Goal: Task Accomplishment & Management: Complete application form

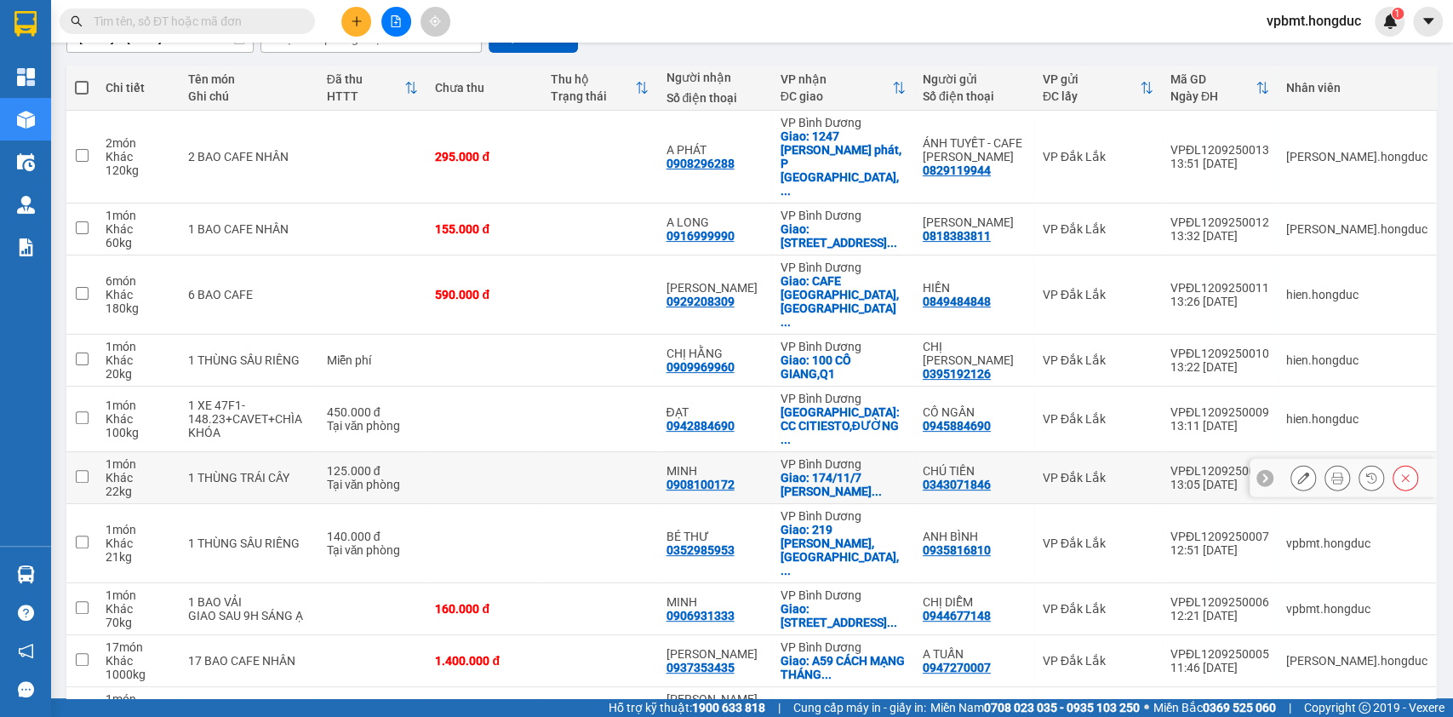
scroll to position [61, 0]
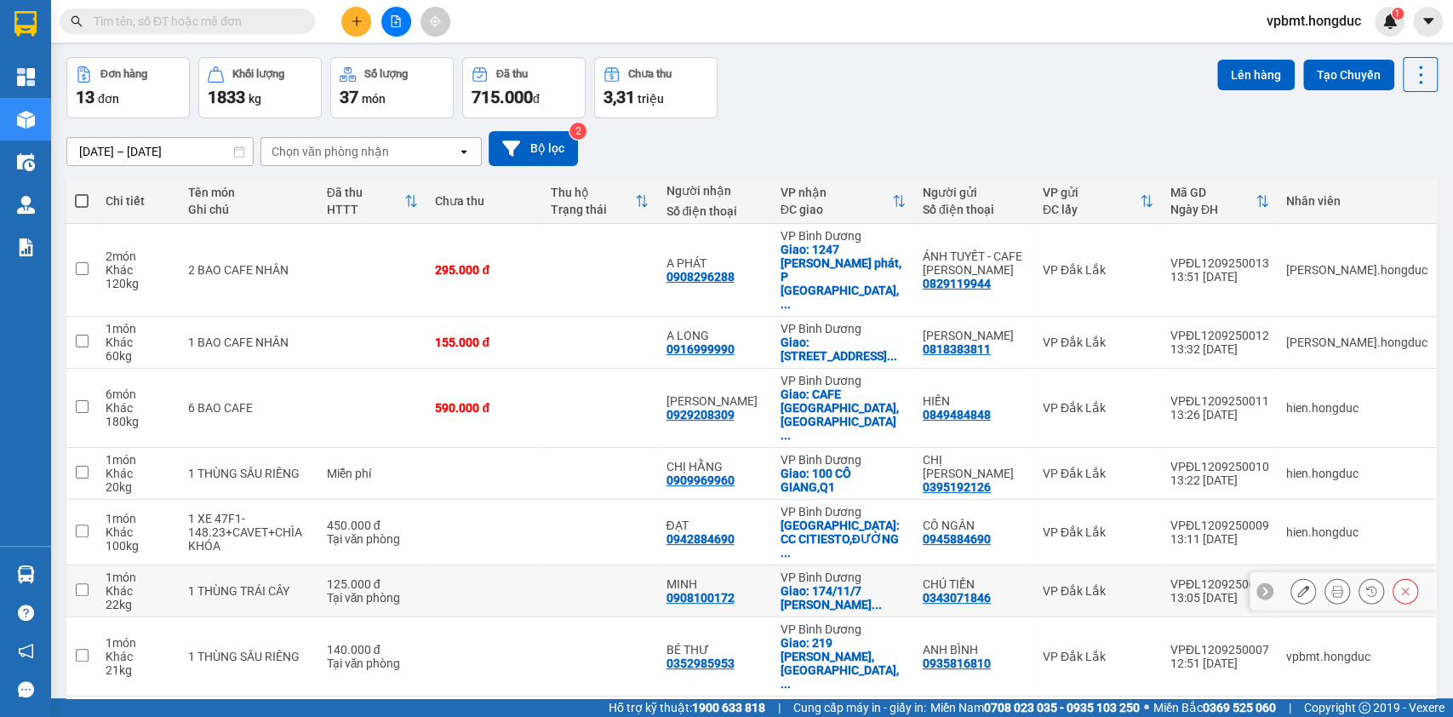
click at [542, 448] on td at bounding box center [485, 474] width 116 height 52
checkbox input "true"
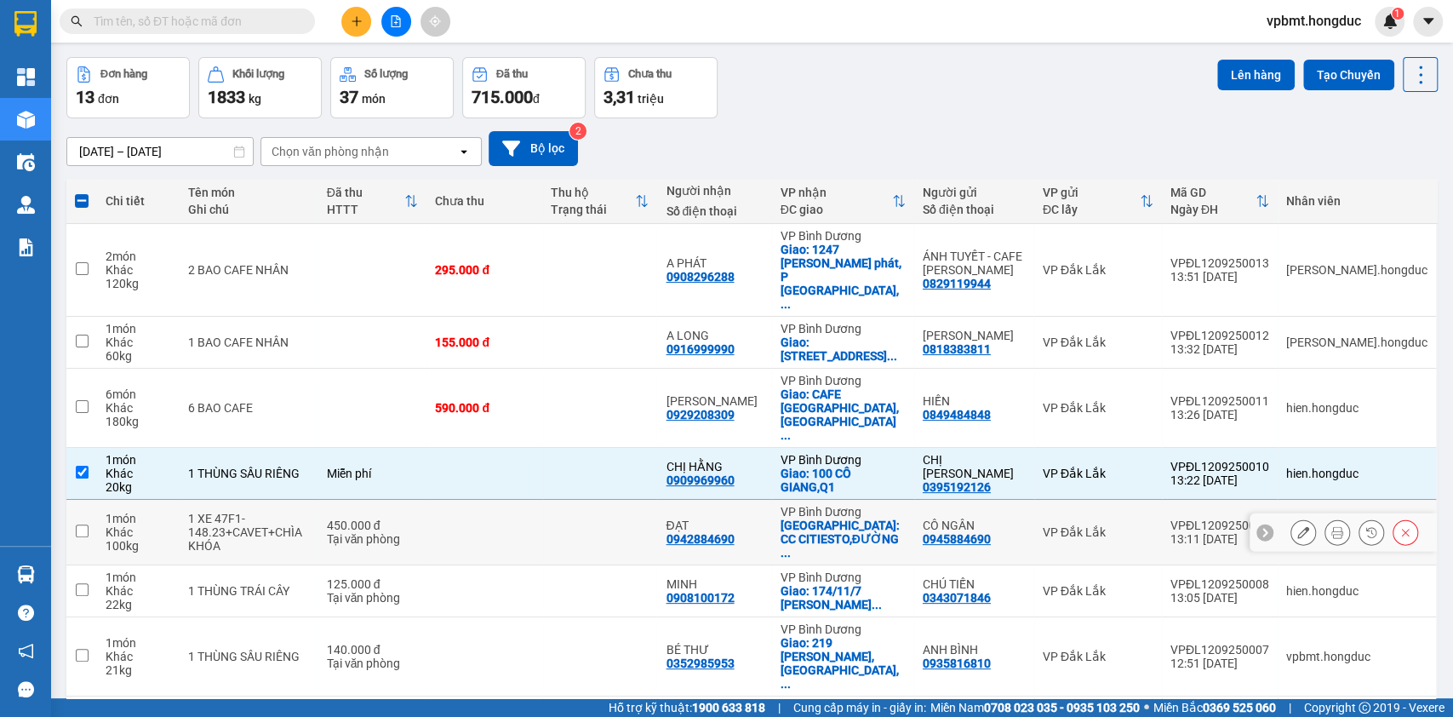
click at [398, 519] on div "450.000 đ" at bounding box center [373, 526] width 92 height 14
checkbox input "true"
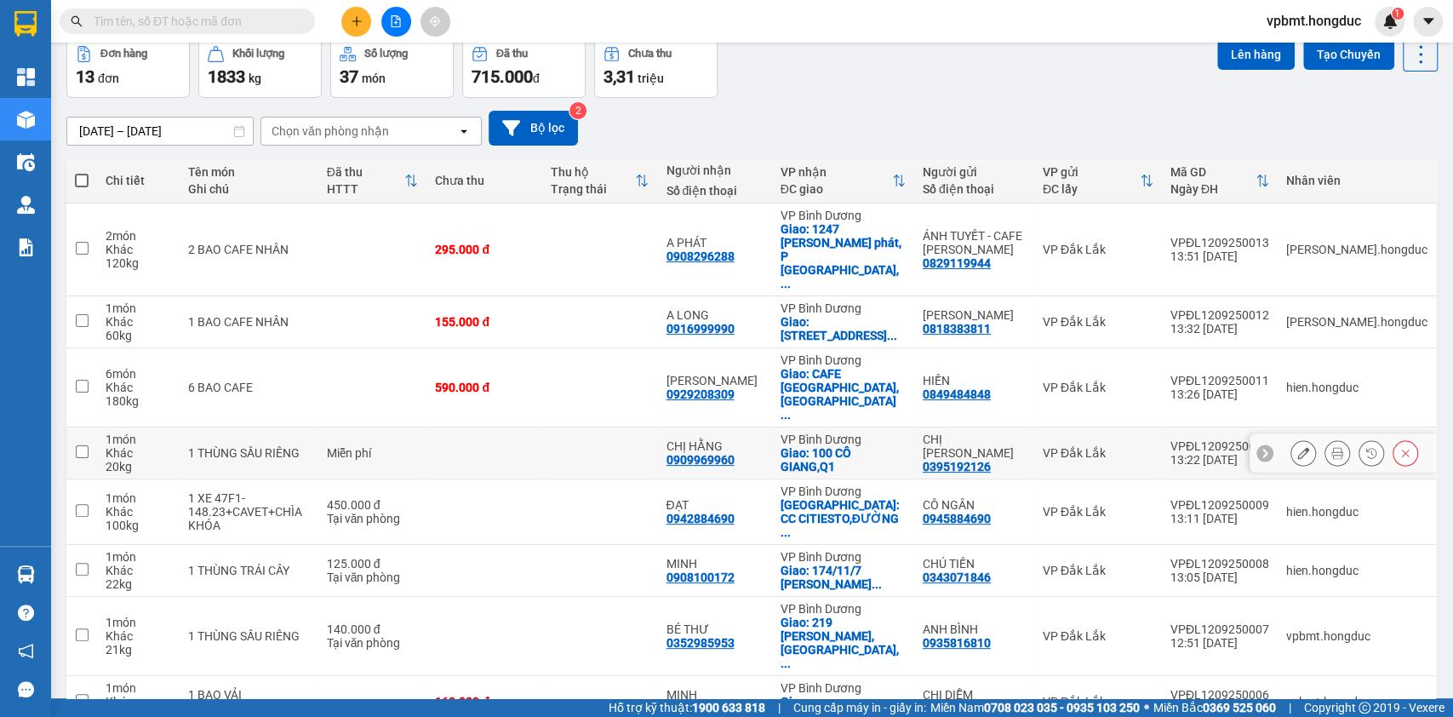
scroll to position [175, 0]
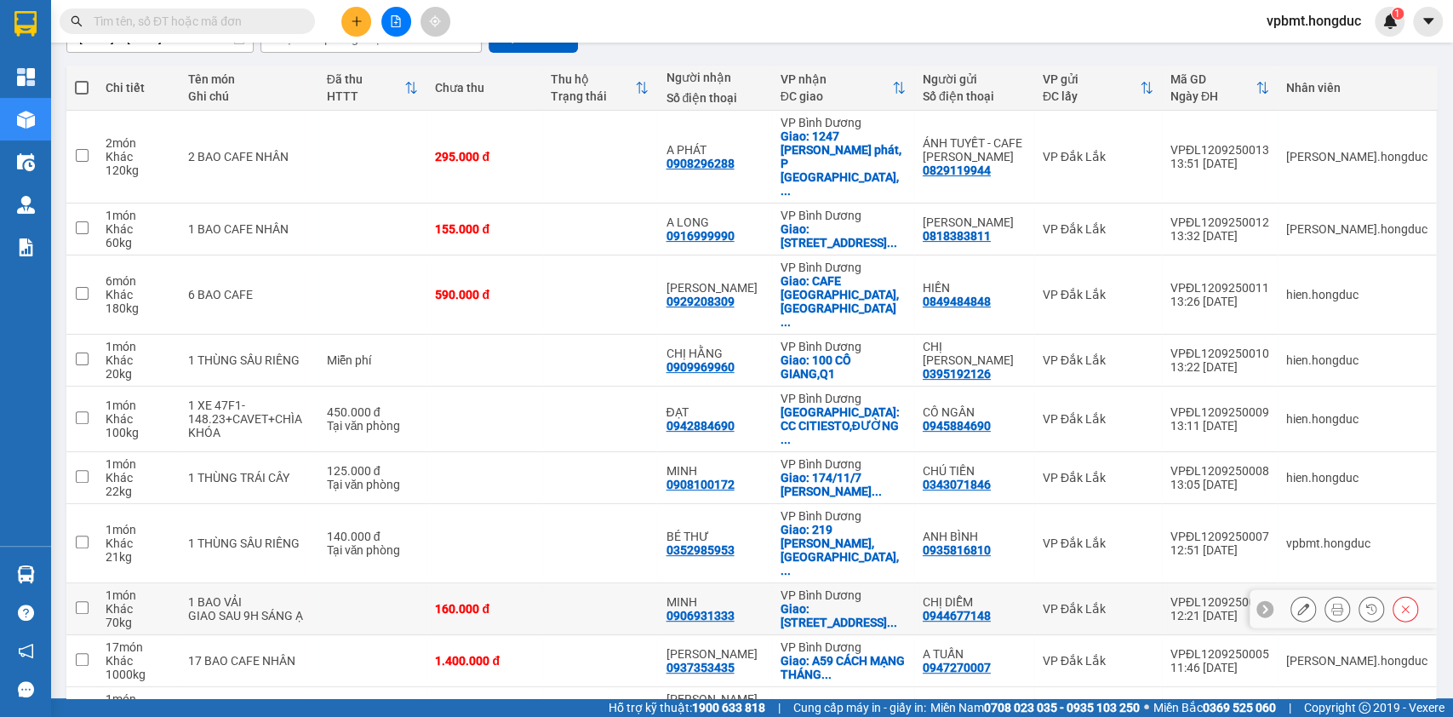
click at [1298, 603] on icon at bounding box center [1304, 609] width 12 height 12
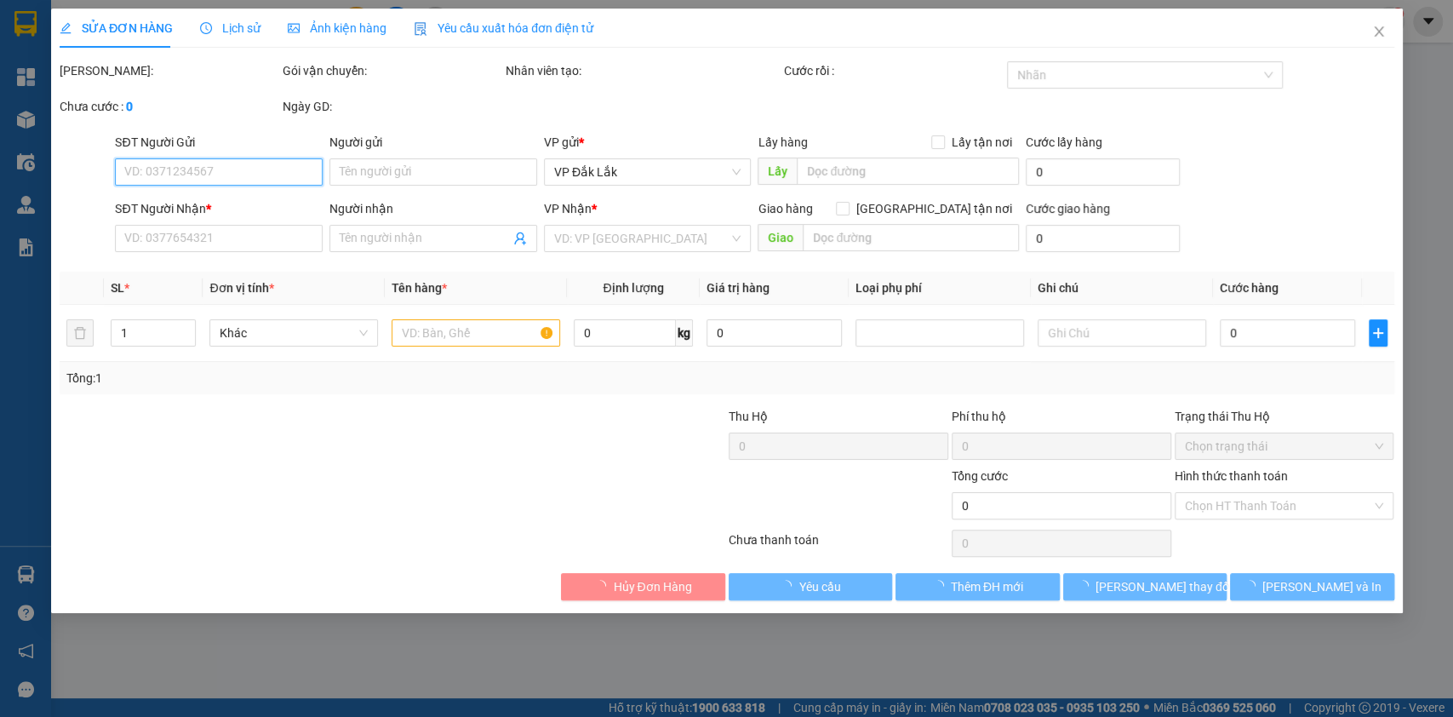
type input "0944677148"
type input "CHỊ DIỄM"
type input "0906931333"
type input "MINH"
checkbox input "true"
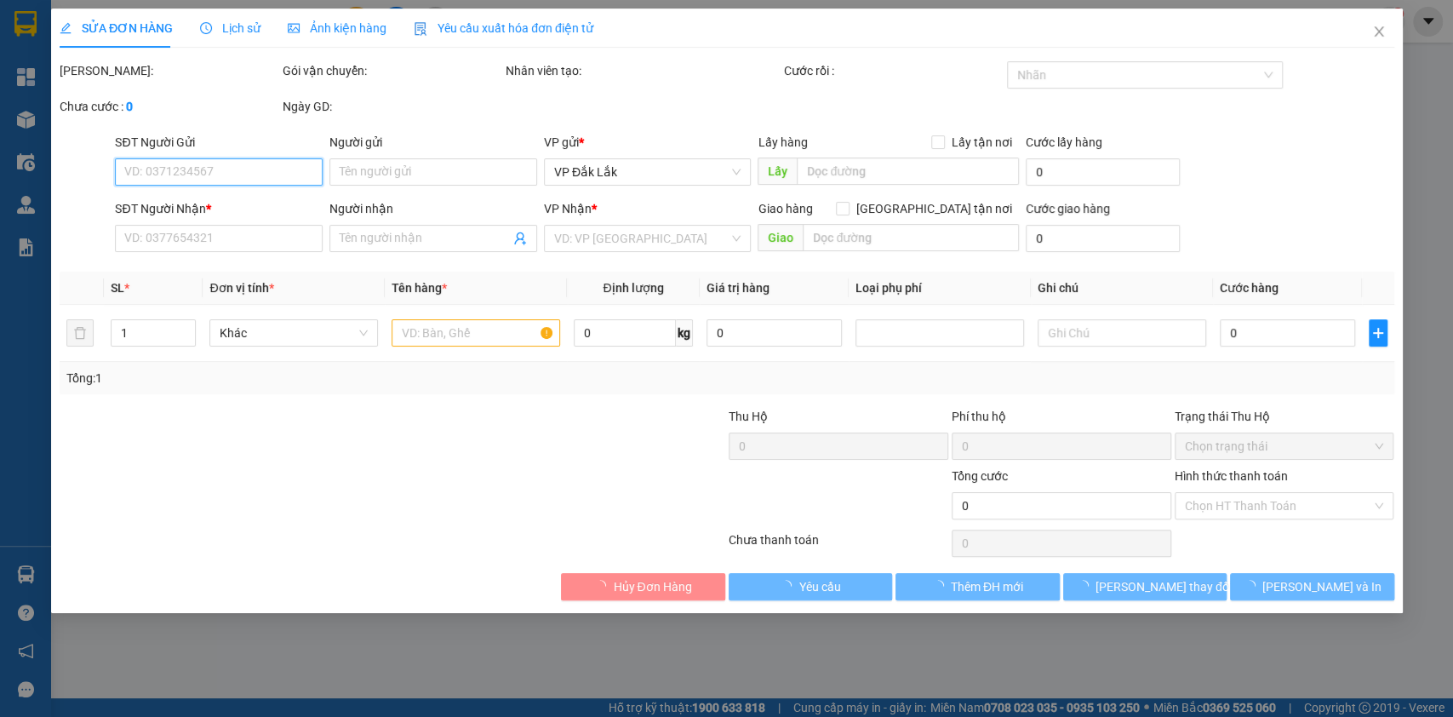
type input "17 ĐƯỜNG SỐ 2, [GEOGRAPHIC_DATA], KHU DÂN CƯ [GEOGRAPHIC_DATA], [GEOGRAPHIC_DAT…"
type input "160.000"
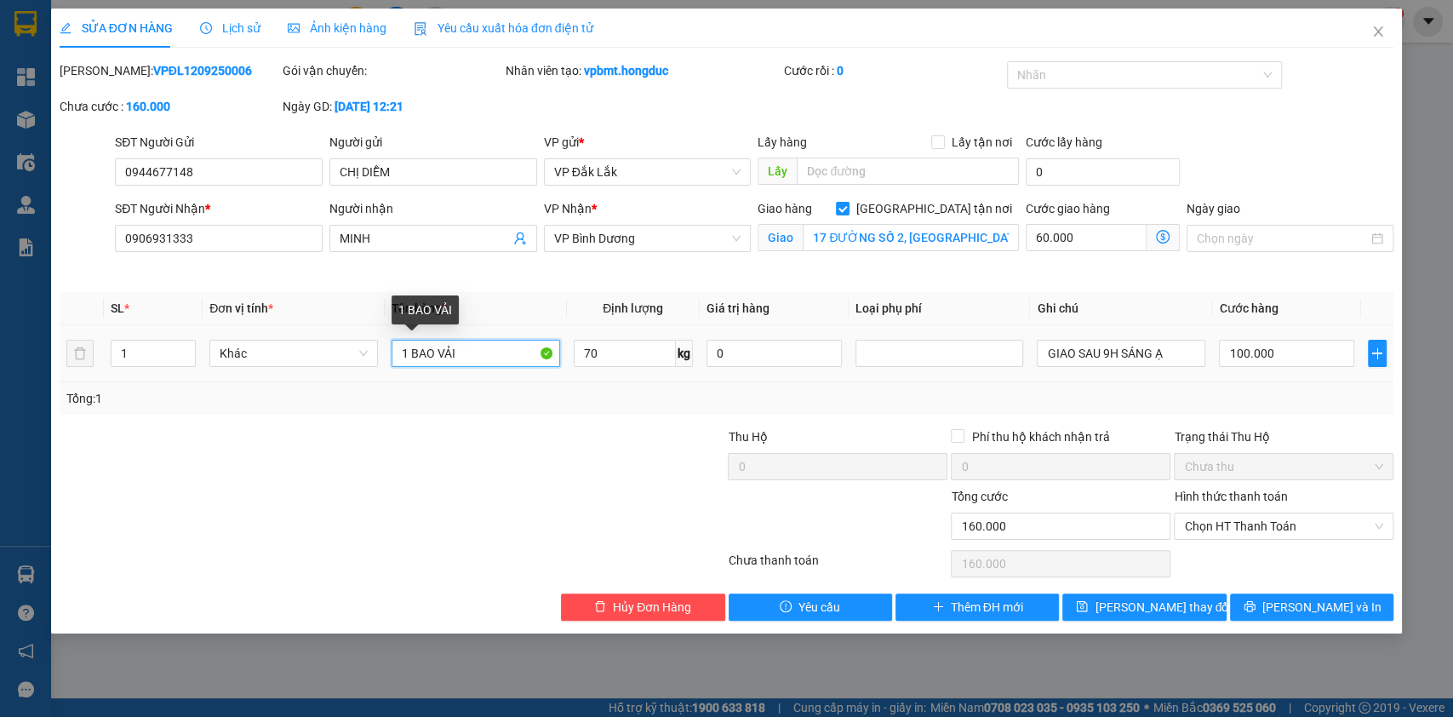
click at [463, 351] on input "1 BAO VẢI" at bounding box center [476, 353] width 169 height 27
type input "1"
type input "2"
type input "1 BAO VẢI + 1 KIỆN ĐỒ"
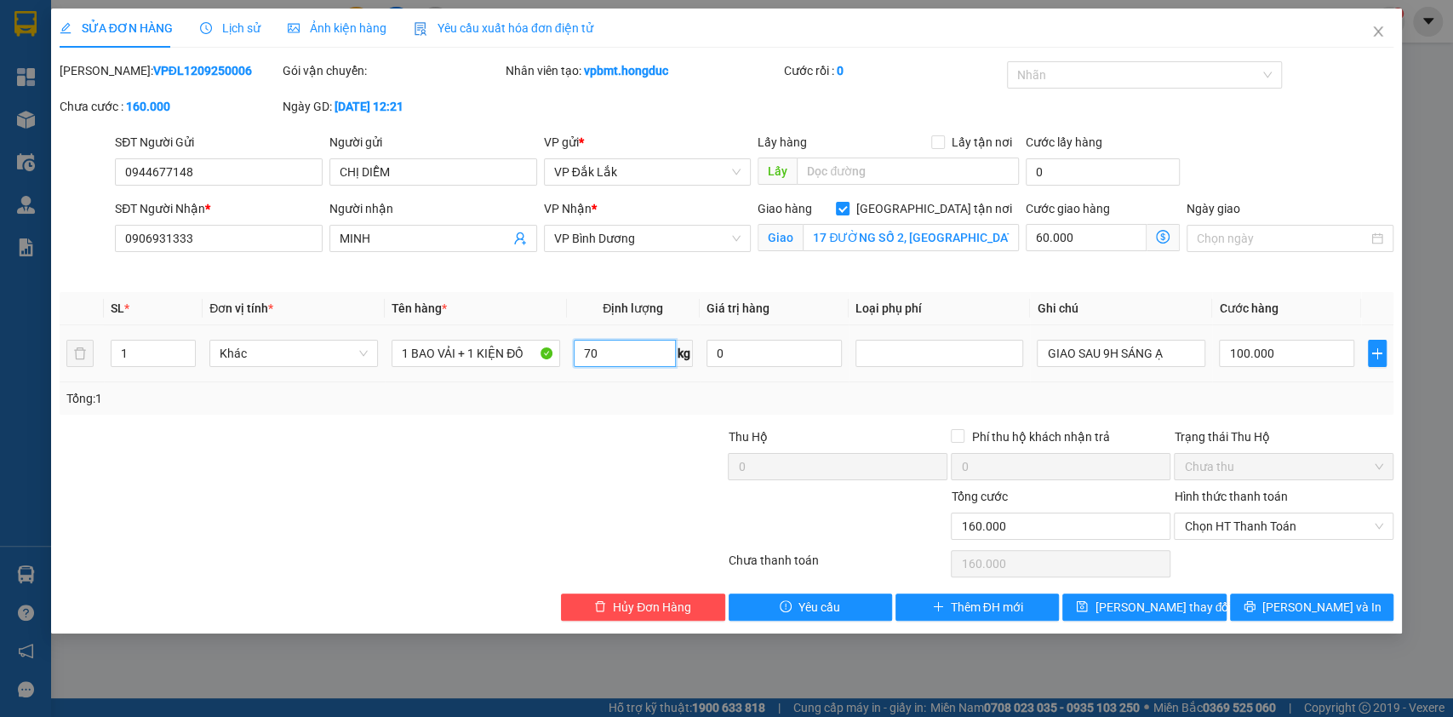
click at [644, 358] on input "70" at bounding box center [625, 353] width 102 height 27
type input "100"
click at [186, 344] on span "up" at bounding box center [186, 349] width 10 height 10
type input "2"
click at [185, 344] on span "up" at bounding box center [186, 349] width 10 height 10
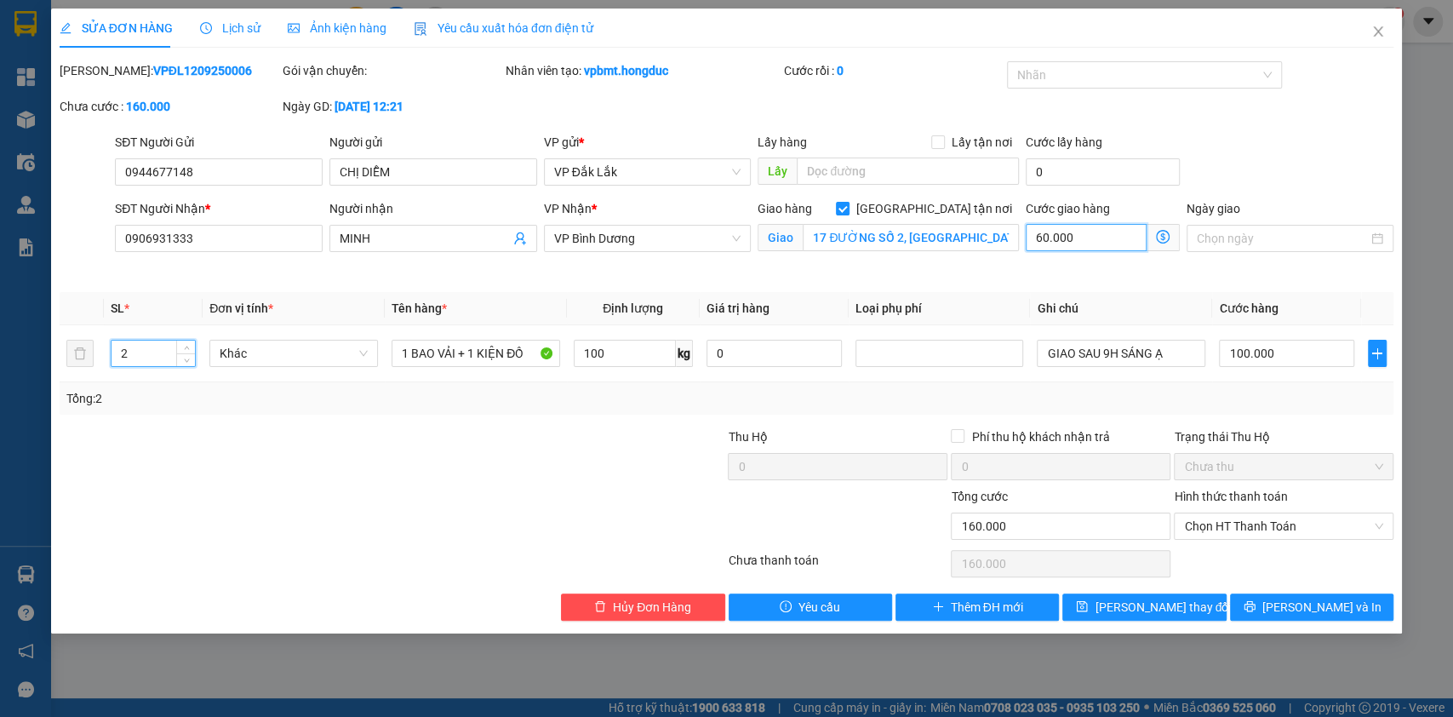
click at [1110, 239] on input "60.000" at bounding box center [1086, 237] width 121 height 27
type input "100.009"
type input "9"
type input "100.090"
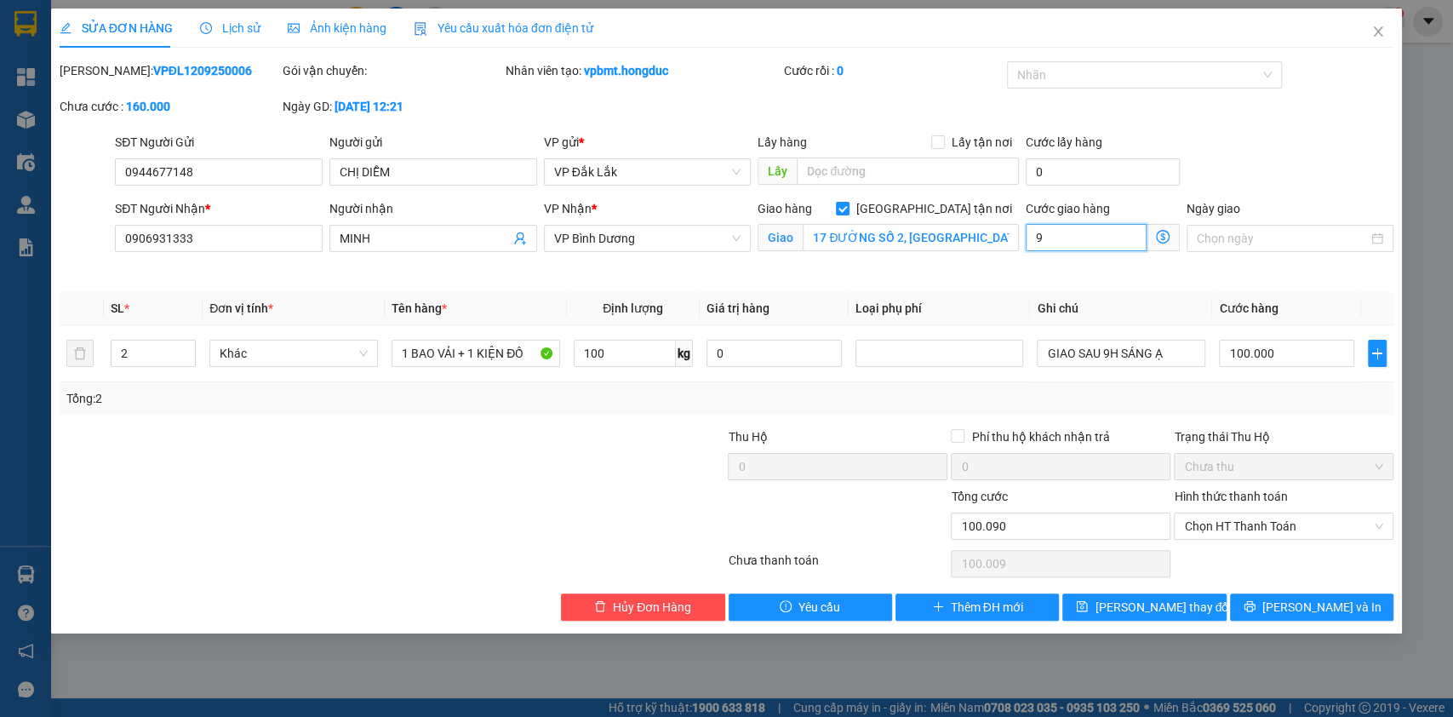
type input "100.090"
type input "90"
type input "100.900"
type input "900"
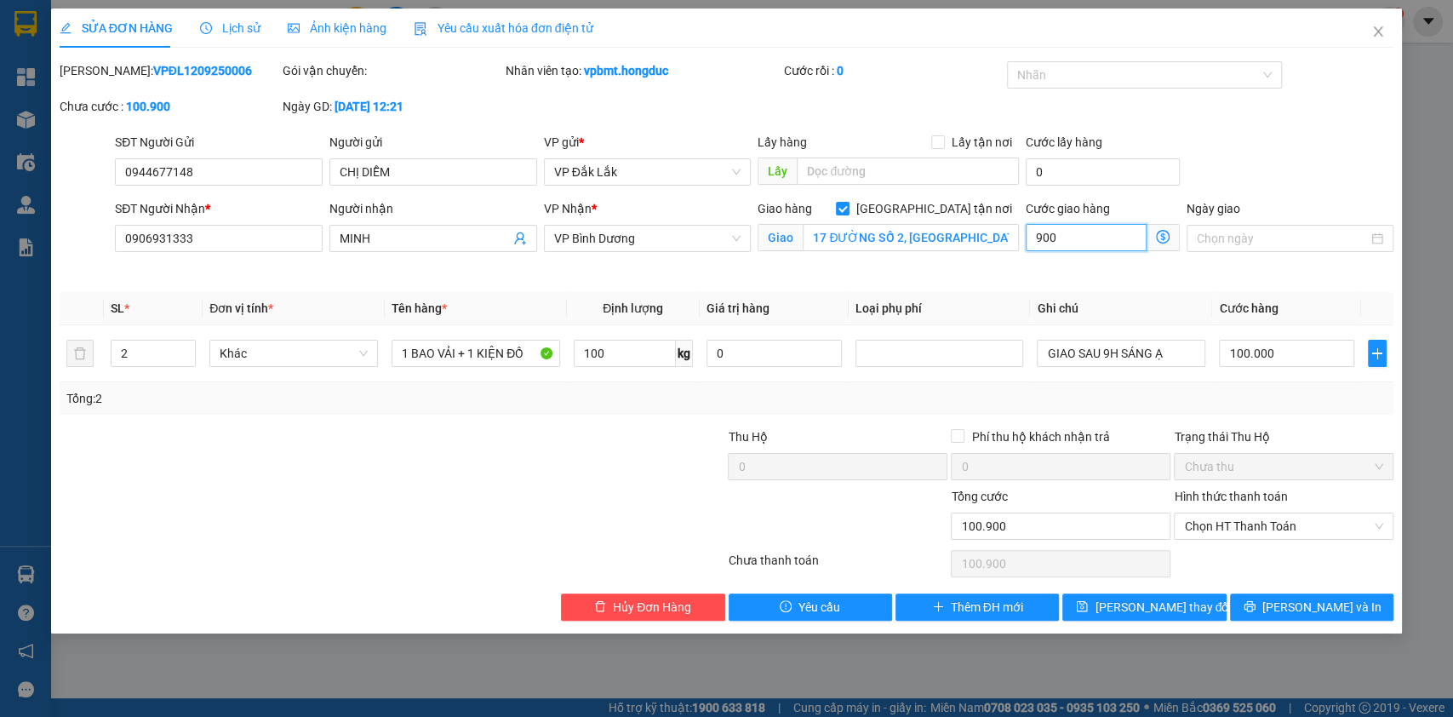
type input "109.000"
type input "9.000"
type input "190.000"
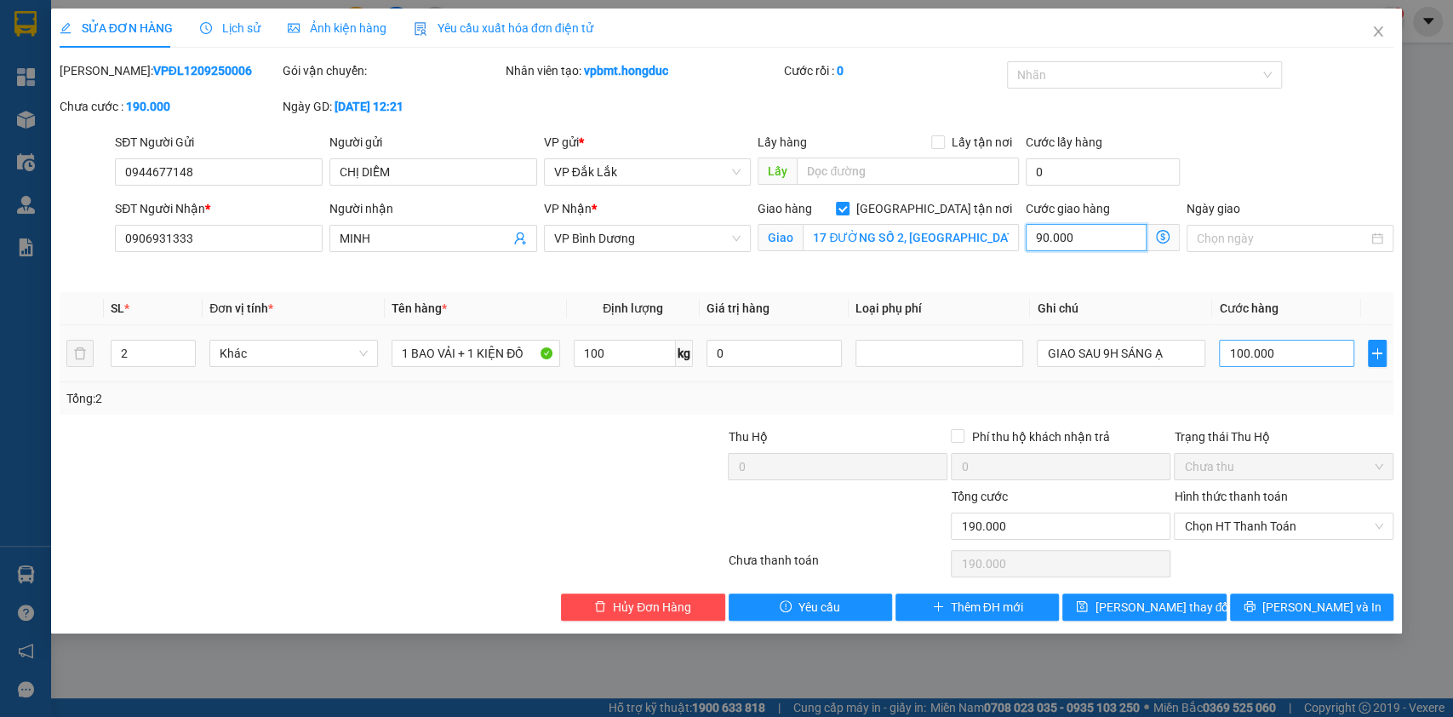
type input "90.000"
click at [1319, 359] on input "100.000" at bounding box center [1286, 353] width 135 height 27
type input "90.001"
type input "1"
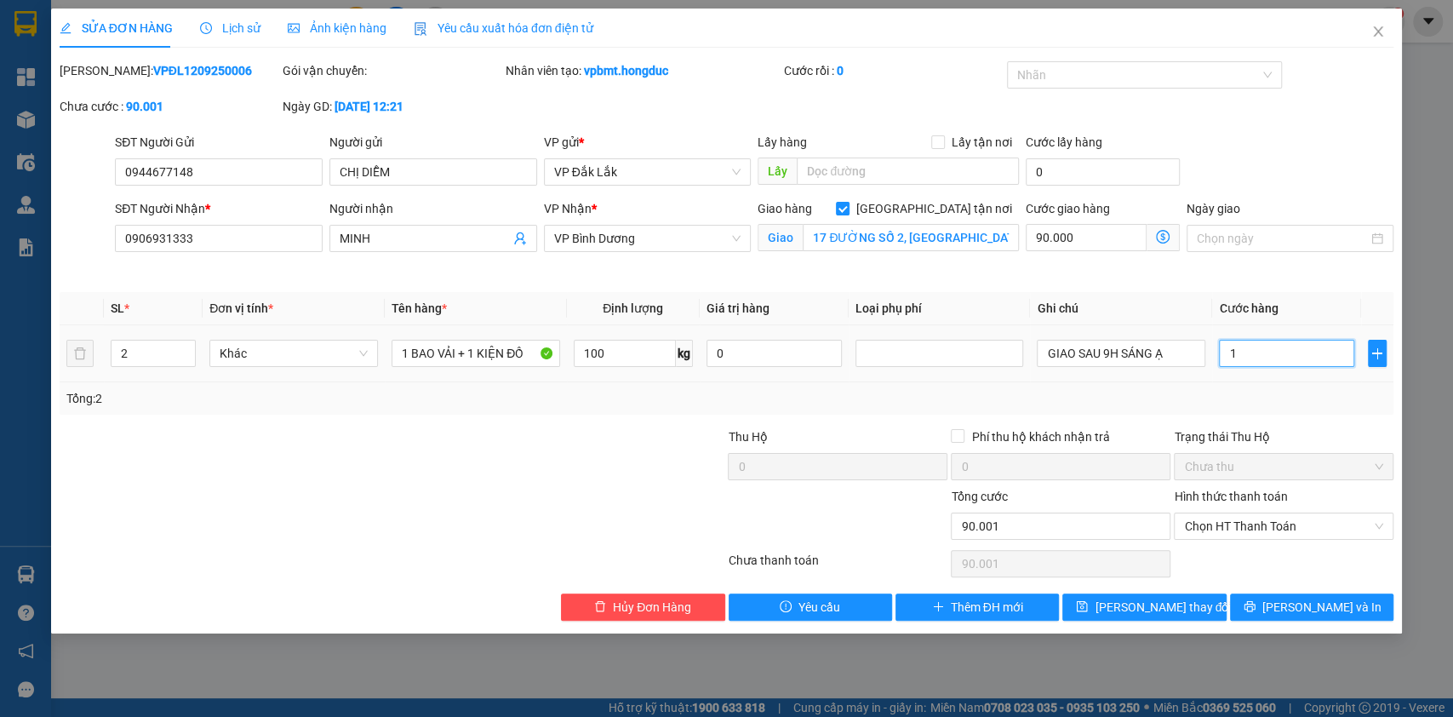
type input "90.014"
type input "14"
type input "90.145"
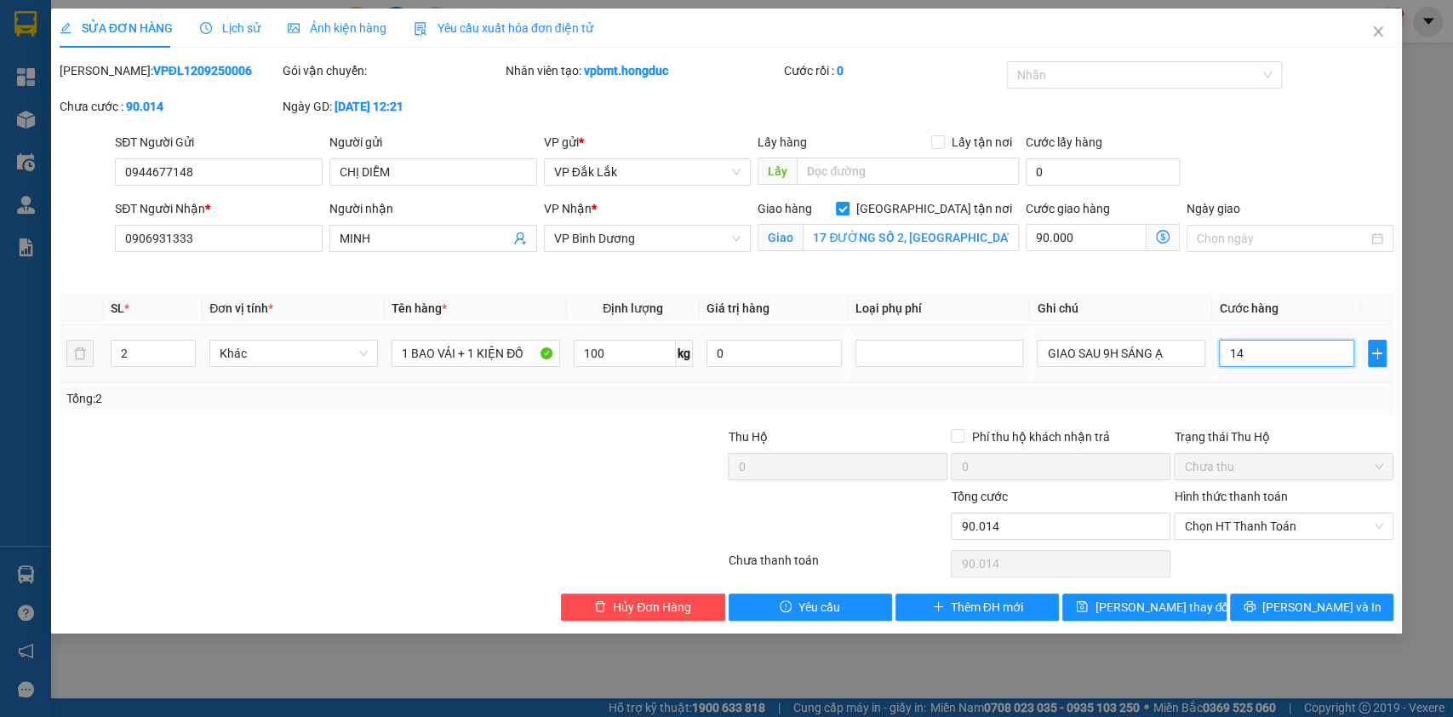
type input "145"
type input "91.450"
type input "1.450"
type input "104.500"
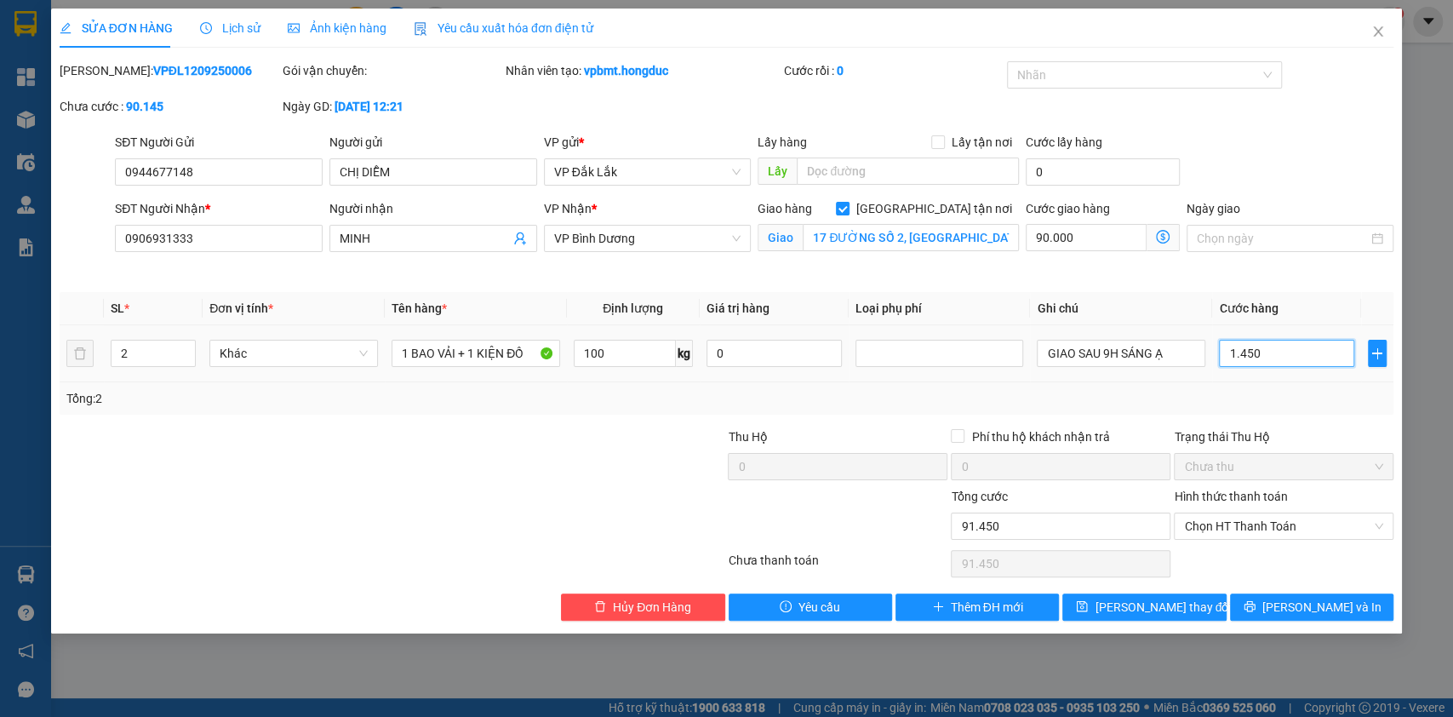
type input "104.500"
type input "14.500"
type input "235.000"
type input "145.000"
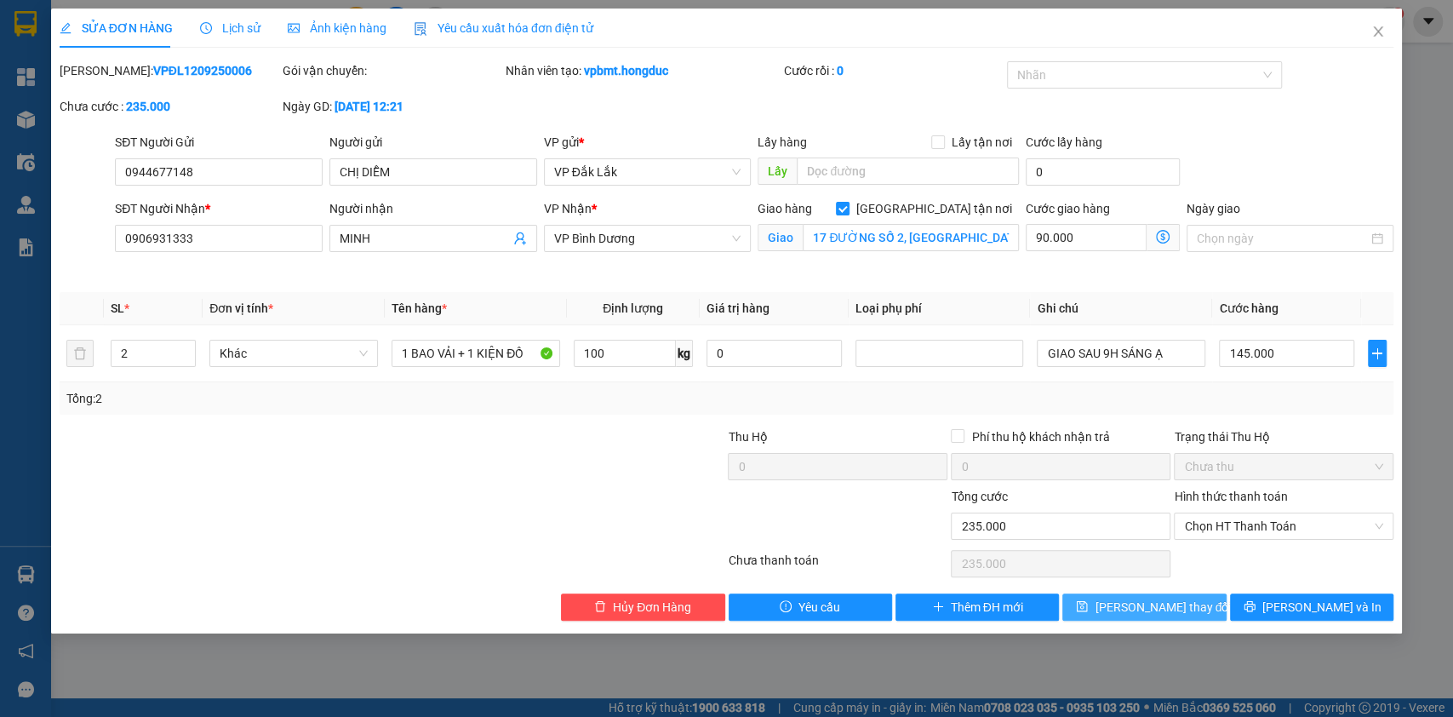
click at [1168, 599] on span "[PERSON_NAME] thay đổi" at bounding box center [1163, 607] width 136 height 19
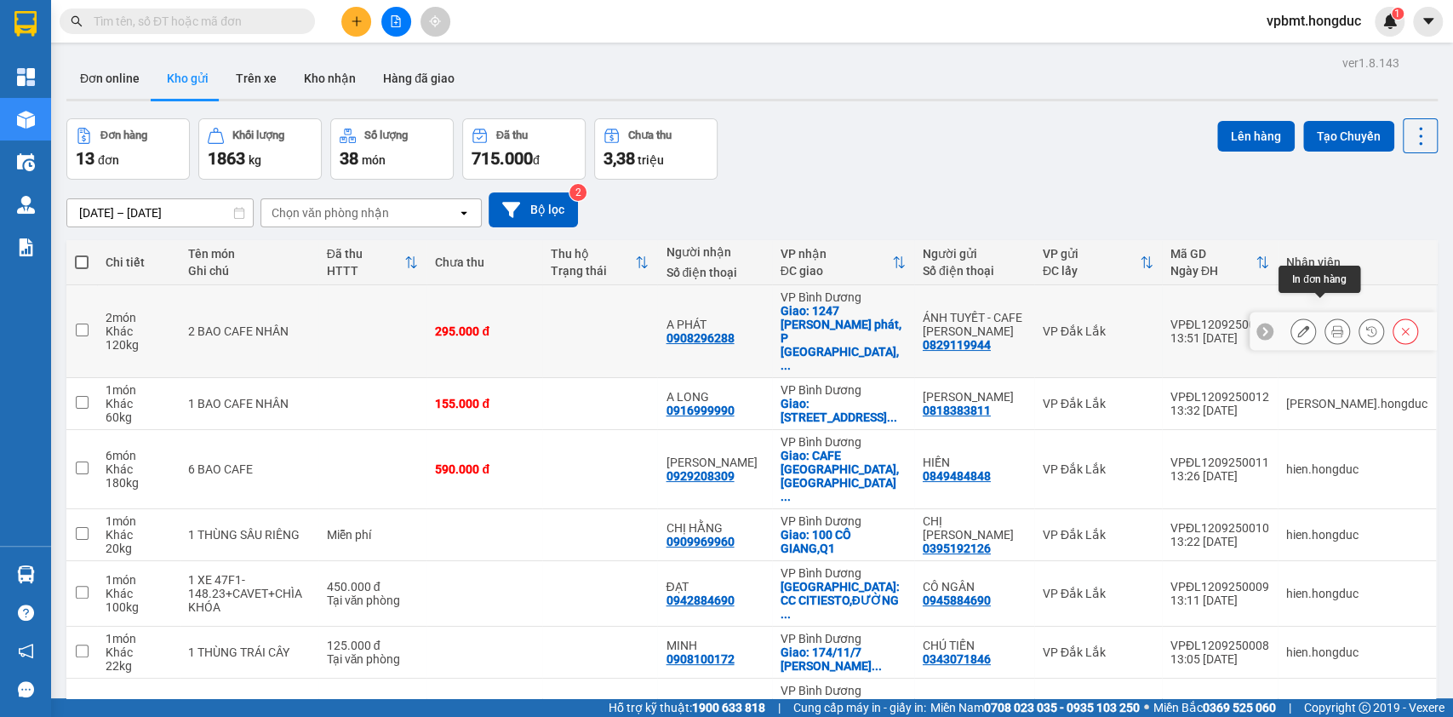
click at [1332, 325] on icon at bounding box center [1338, 331] width 12 height 12
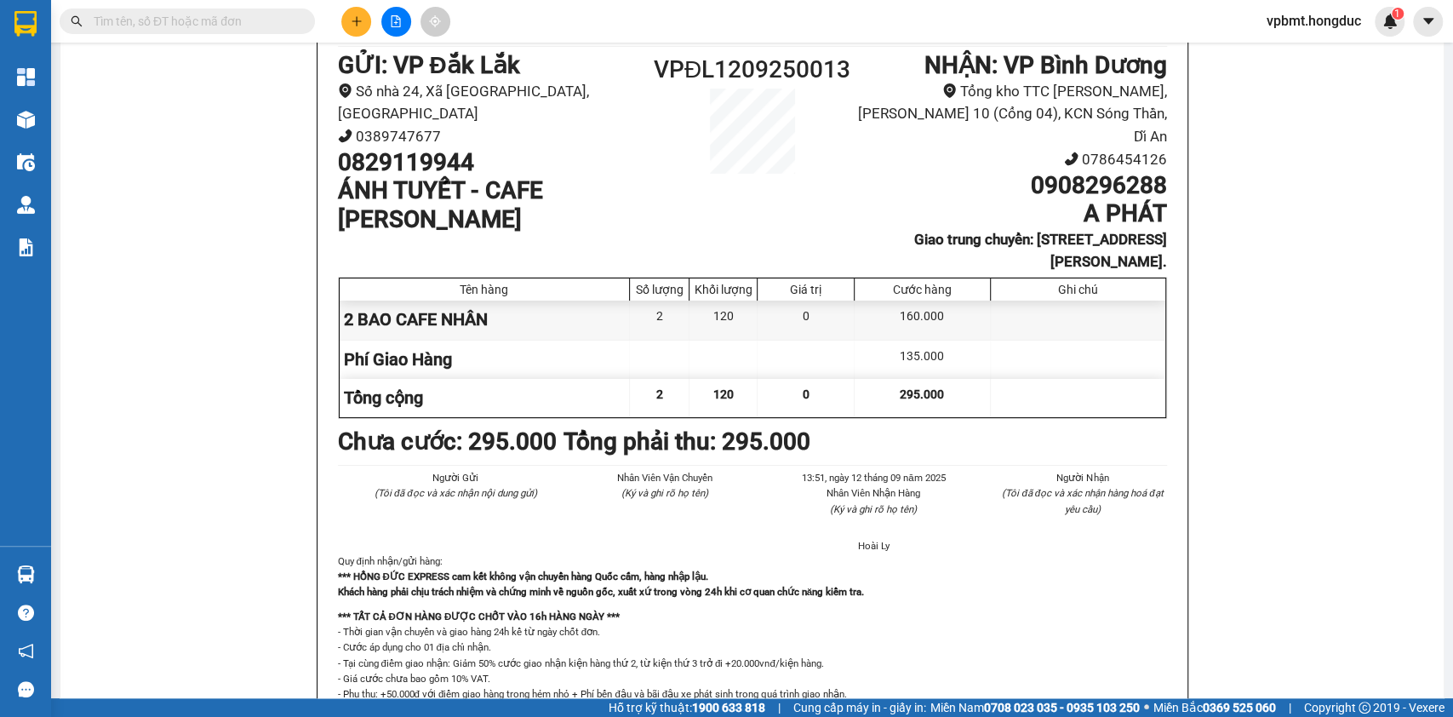
scroll to position [226, 0]
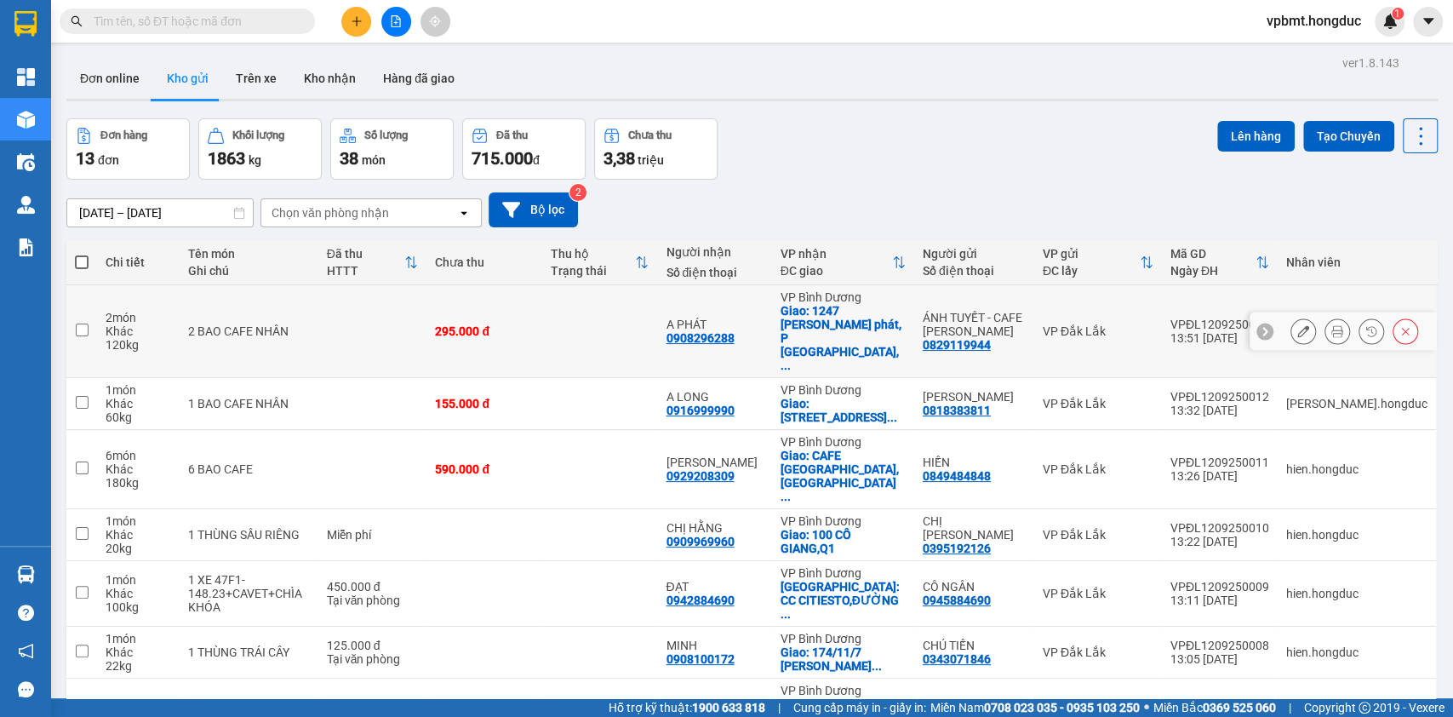
click at [1332, 325] on icon at bounding box center [1338, 331] width 12 height 12
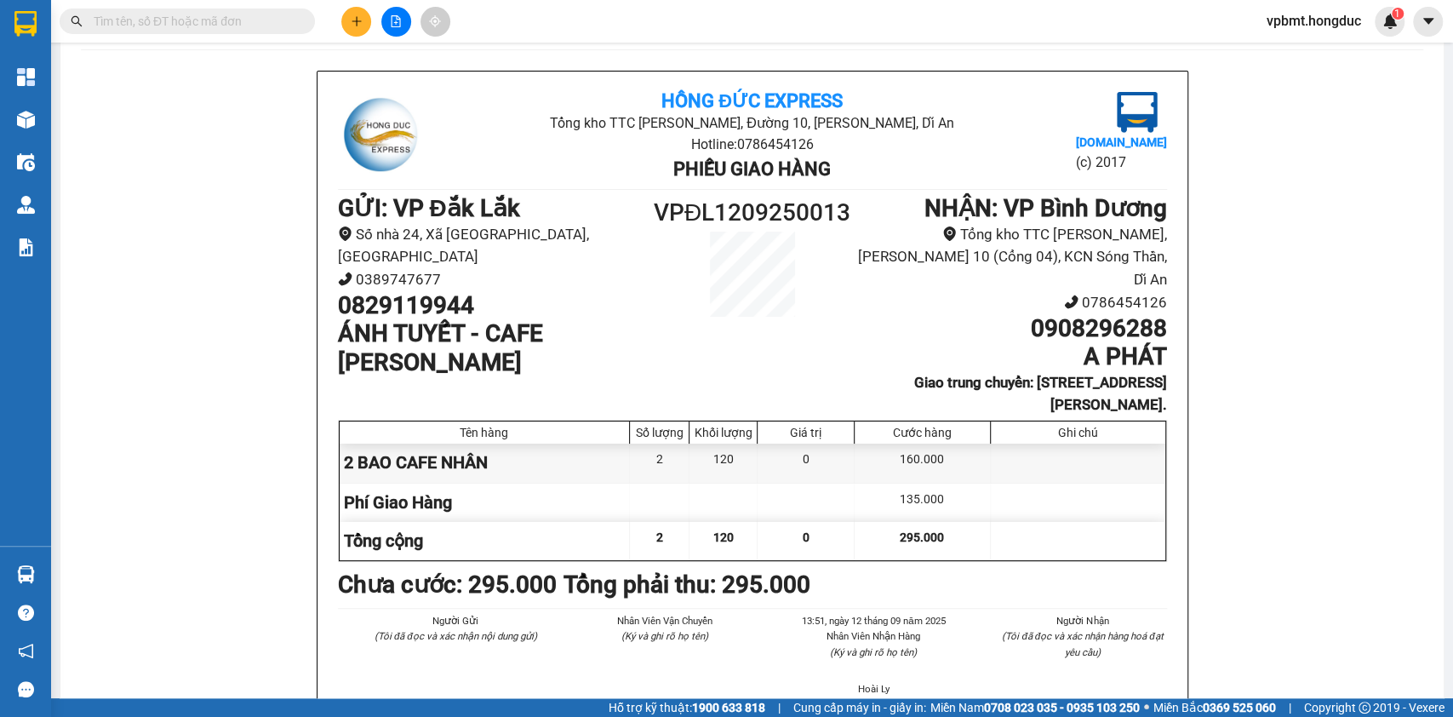
scroll to position [113, 0]
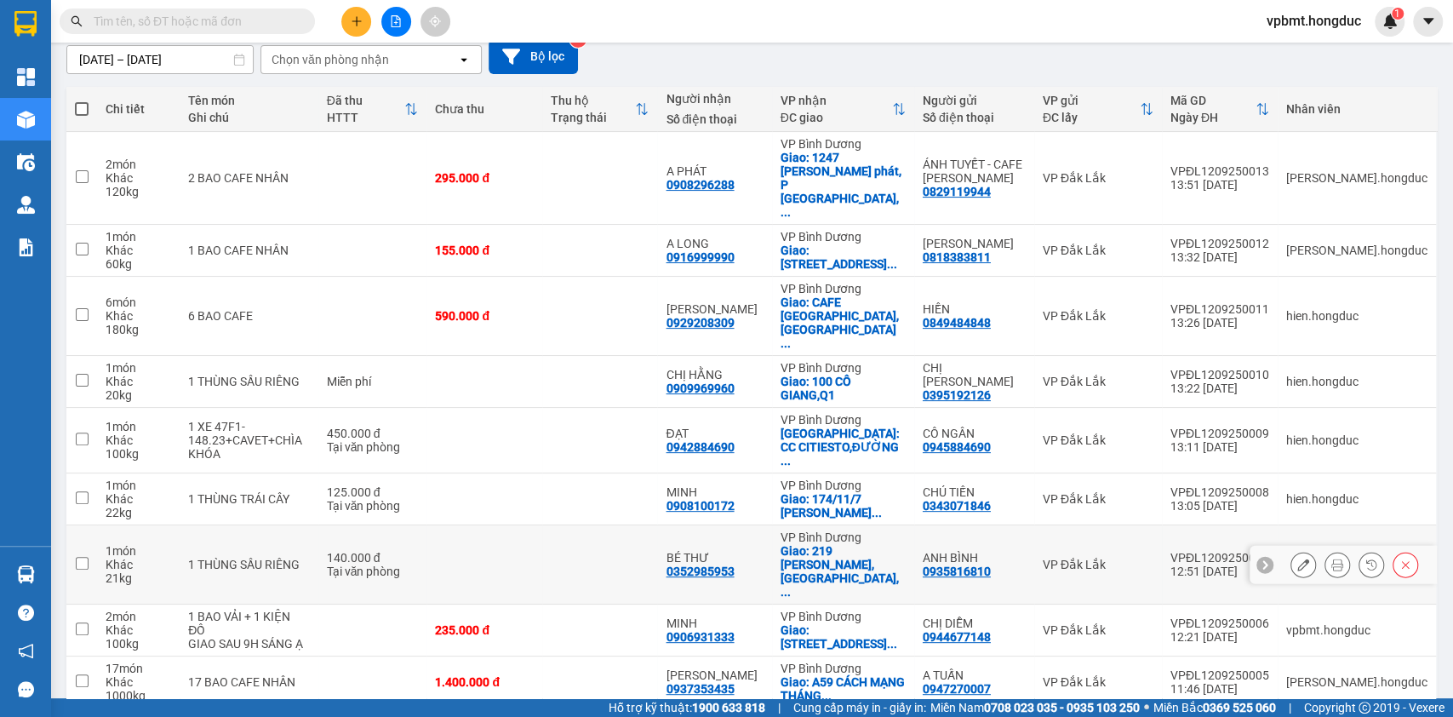
scroll to position [175, 0]
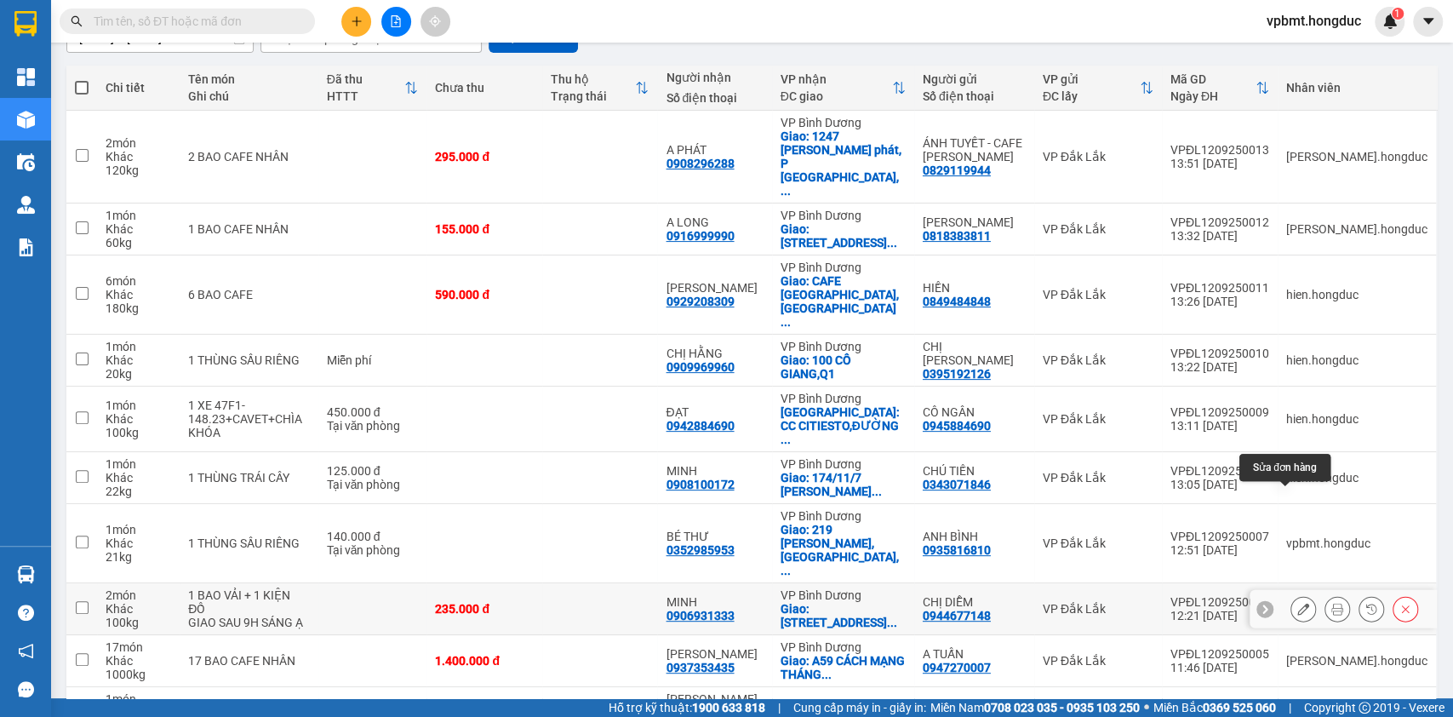
click at [1332, 603] on icon at bounding box center [1338, 609] width 12 height 12
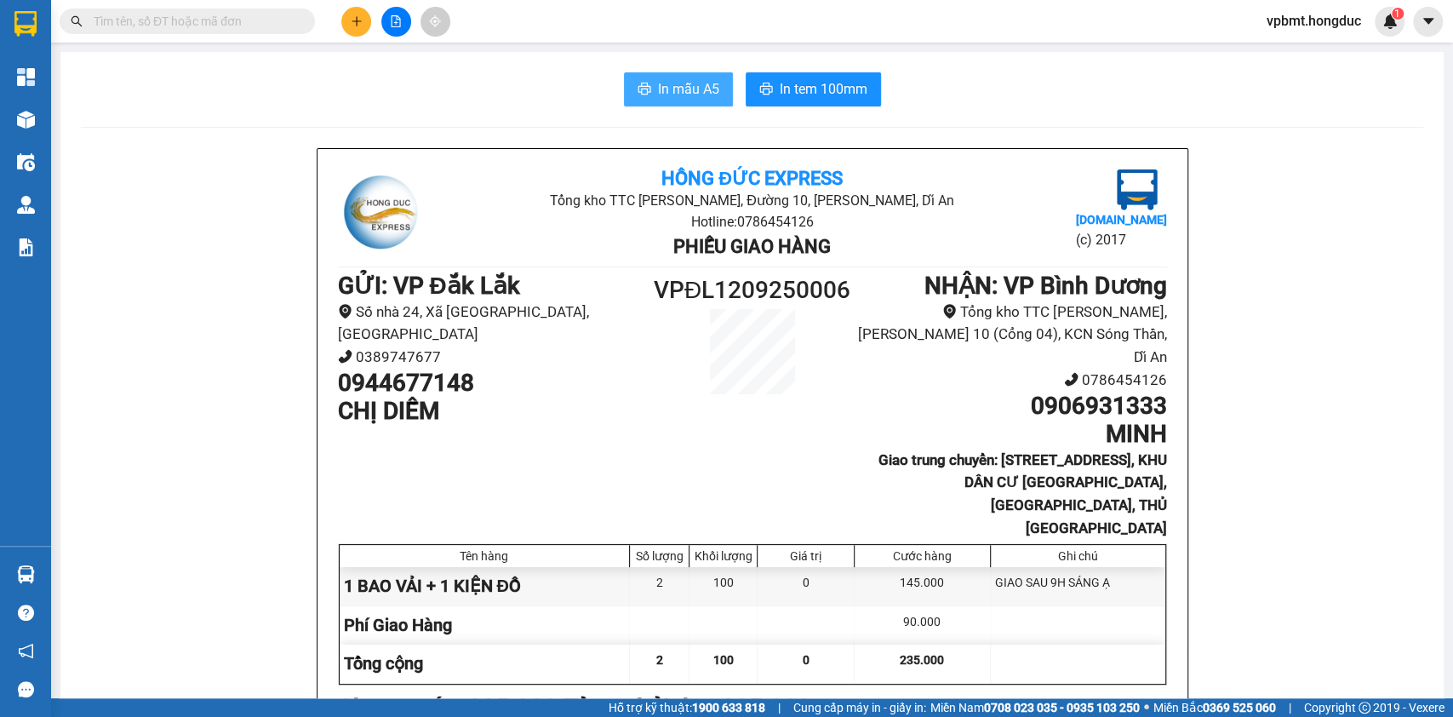
click at [682, 91] on span "In mẫu A5" at bounding box center [688, 88] width 61 height 21
click at [817, 83] on span "In tem 100mm" at bounding box center [824, 88] width 88 height 21
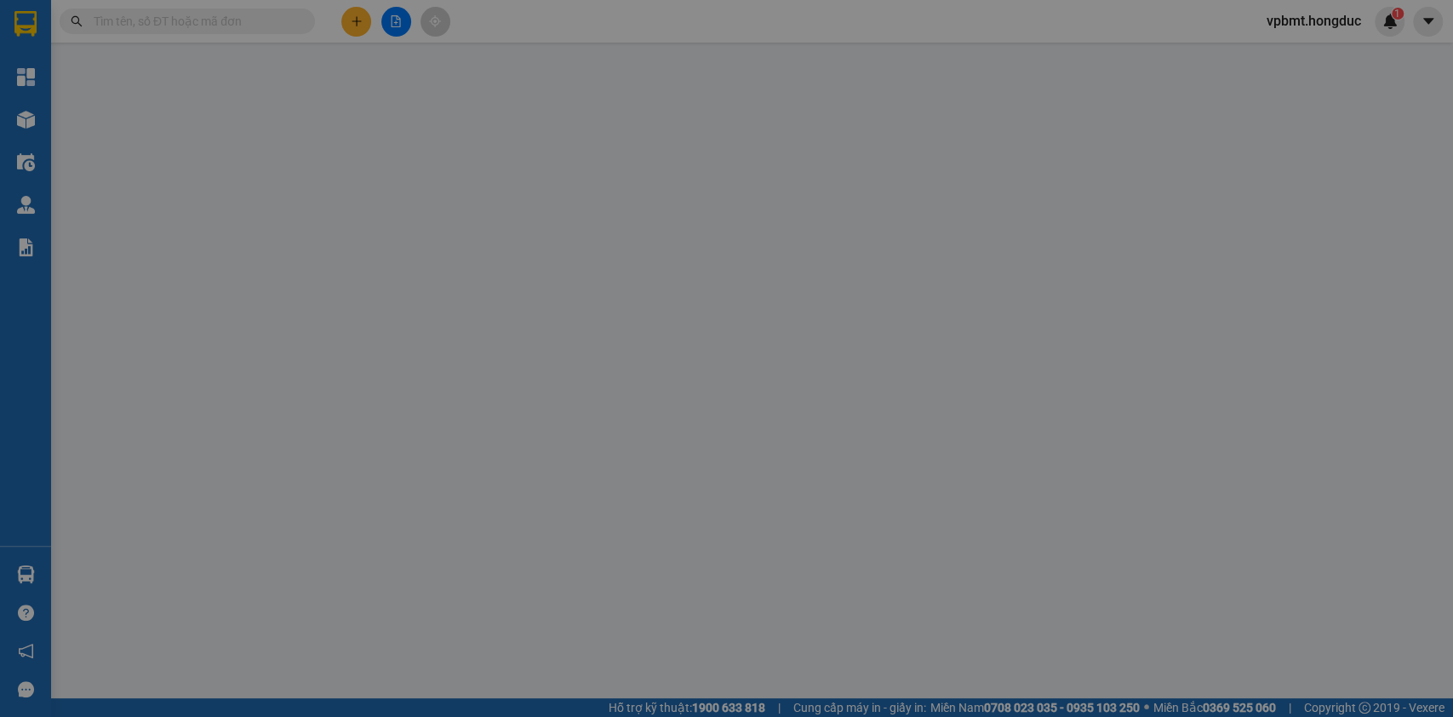
type input "0944677148"
type input "CHỊ DIỄM"
type input "0906931333"
type input "MINH"
checkbox input "true"
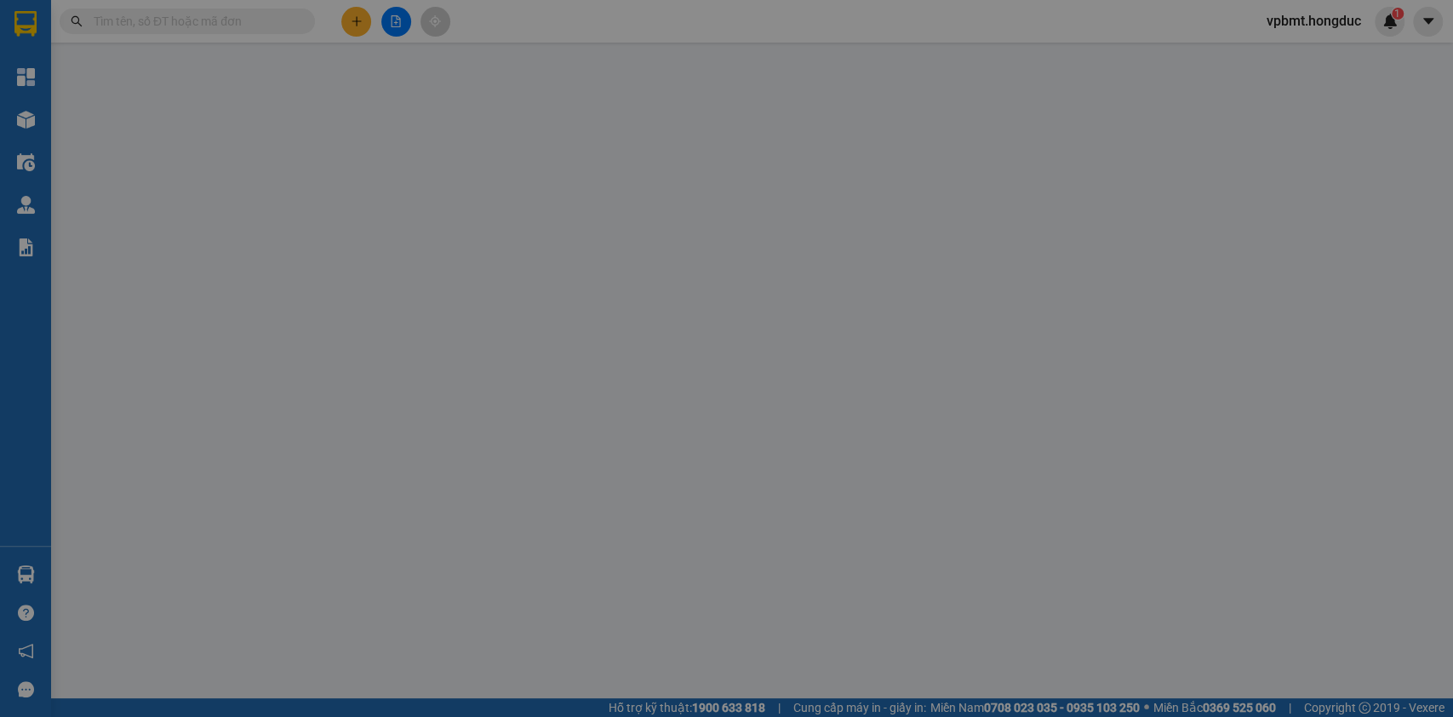
type input "17 ĐƯỜNG SỐ 2, [GEOGRAPHIC_DATA], KHU DÂN CƯ [GEOGRAPHIC_DATA], [GEOGRAPHIC_DAT…"
type input "235.000"
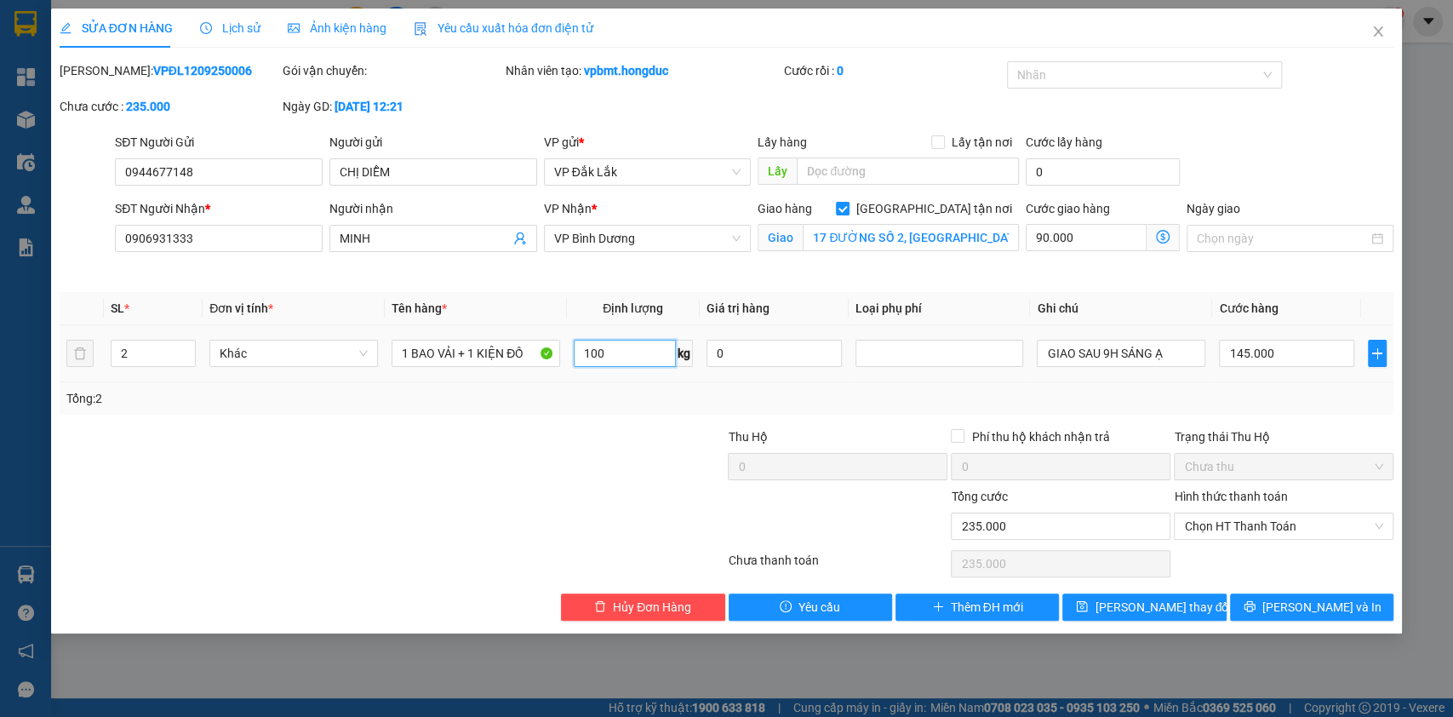
click at [609, 354] on input "100" at bounding box center [625, 353] width 102 height 27
type input "90"
click at [1155, 607] on span "[PERSON_NAME] thay đổi" at bounding box center [1163, 607] width 136 height 19
